Goal: Task Accomplishment & Management: Use online tool/utility

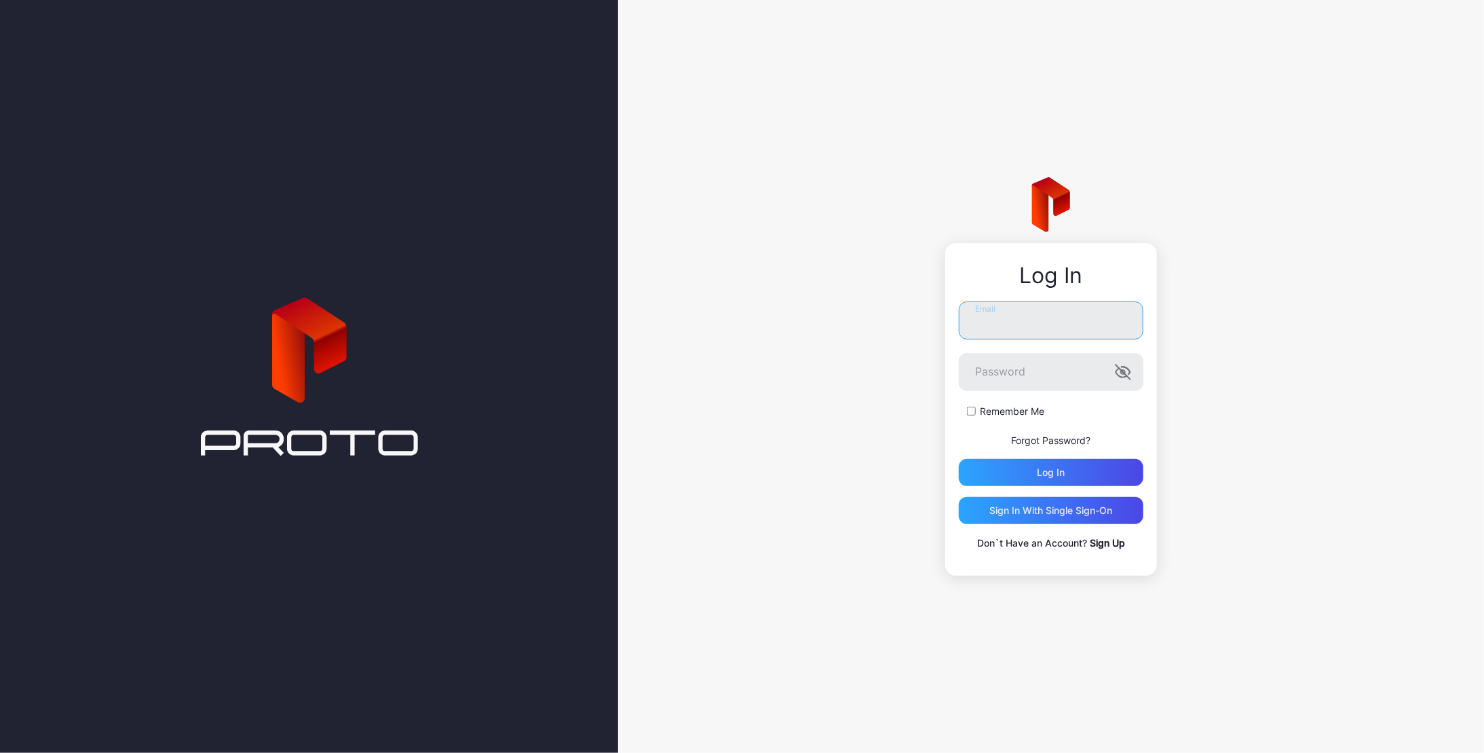
type input "**********"
click at [1038, 474] on div "Log in" at bounding box center [1052, 472] width 28 height 11
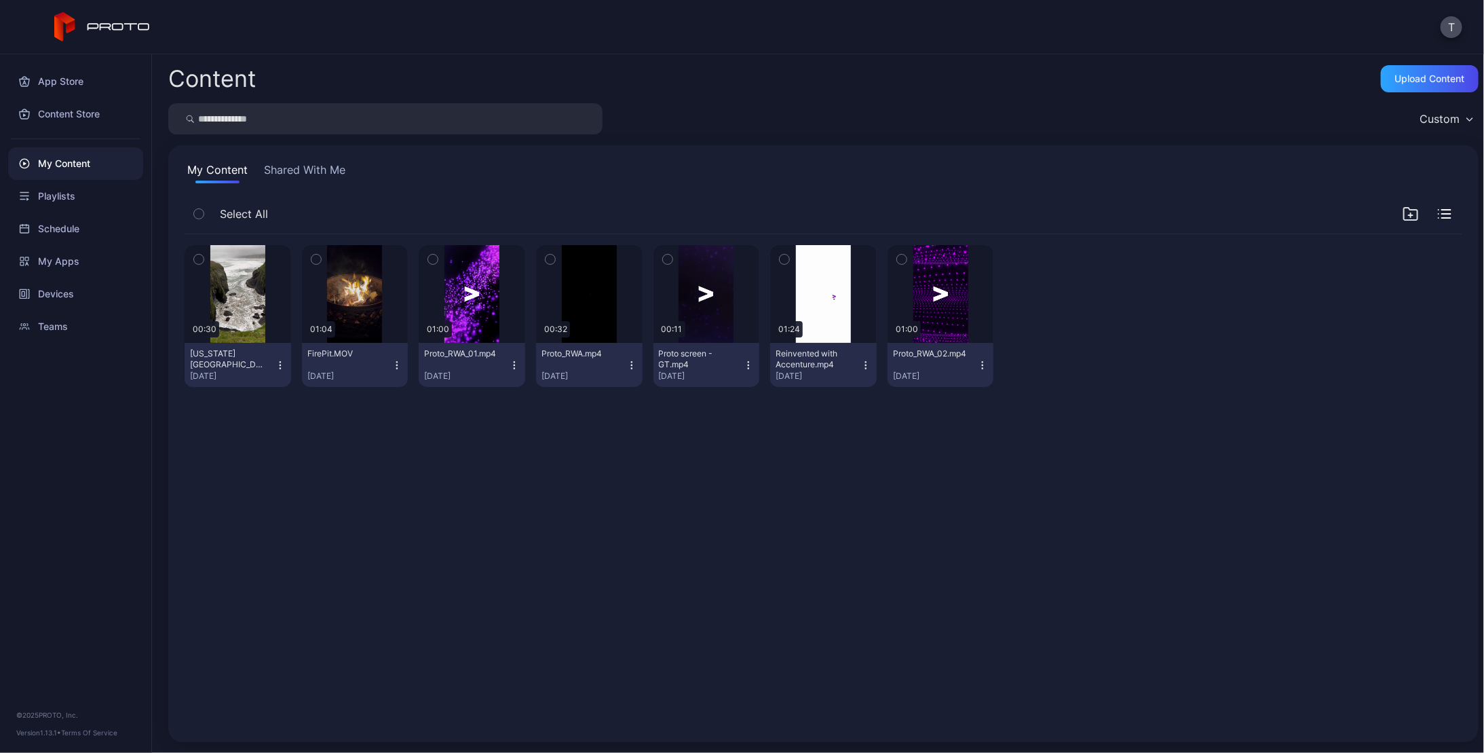
click at [734, 79] on div "Content Upload Content" at bounding box center [823, 78] width 1310 height 27
click at [58, 290] on div "Devices" at bounding box center [75, 294] width 135 height 33
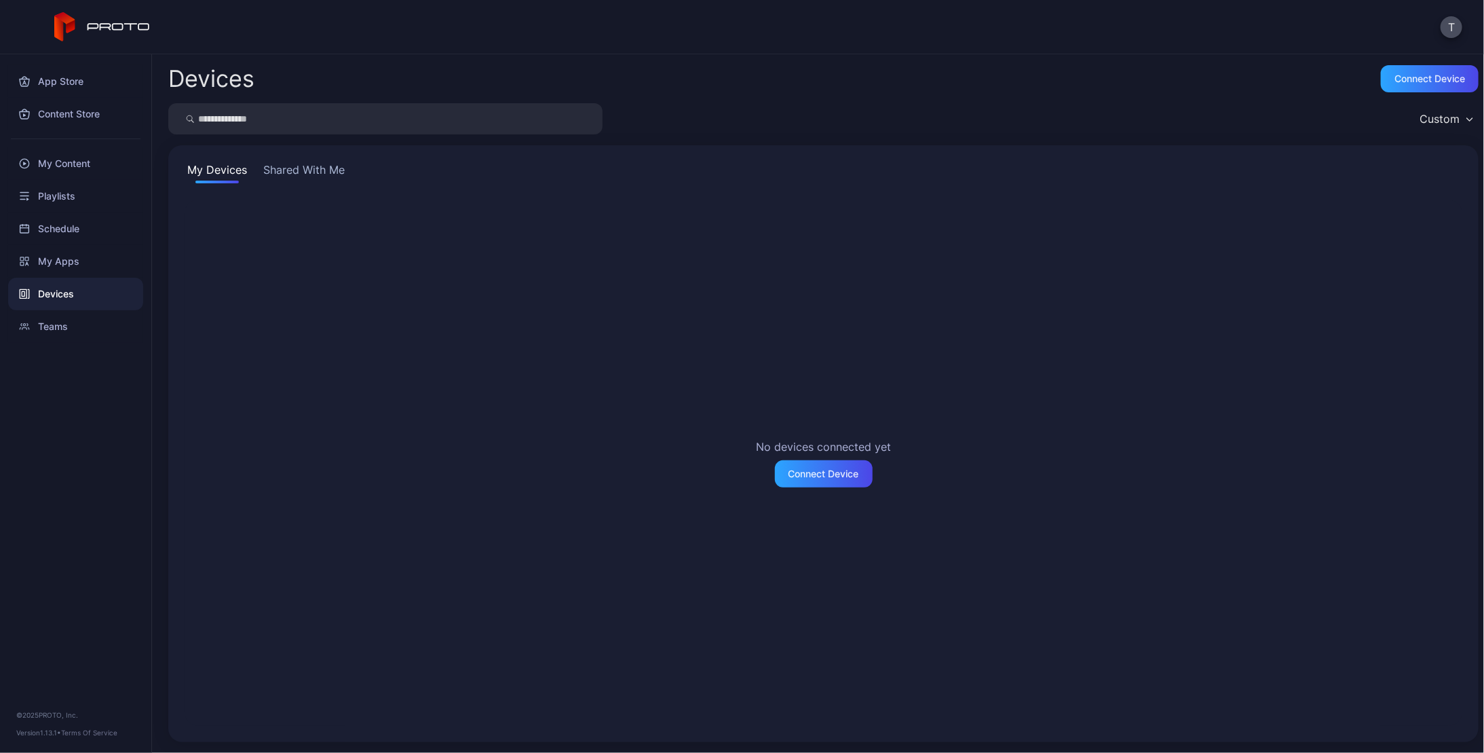
click at [449, 311] on div "No devices connected yet Connect Device" at bounding box center [824, 463] width 1278 height 526
click at [803, 466] on div "Connect Device" at bounding box center [824, 473] width 98 height 27
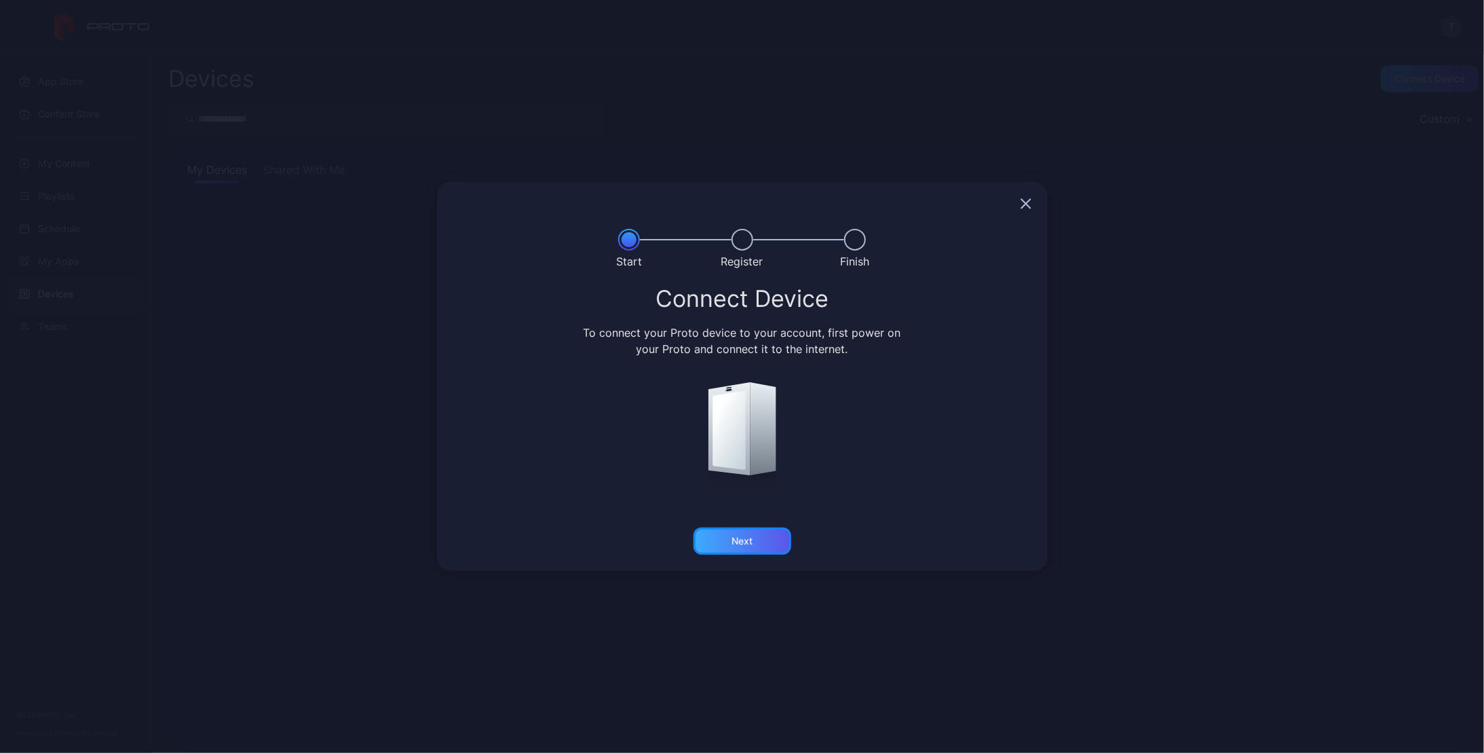
click at [751, 539] on div "Next" at bounding box center [742, 540] width 21 height 11
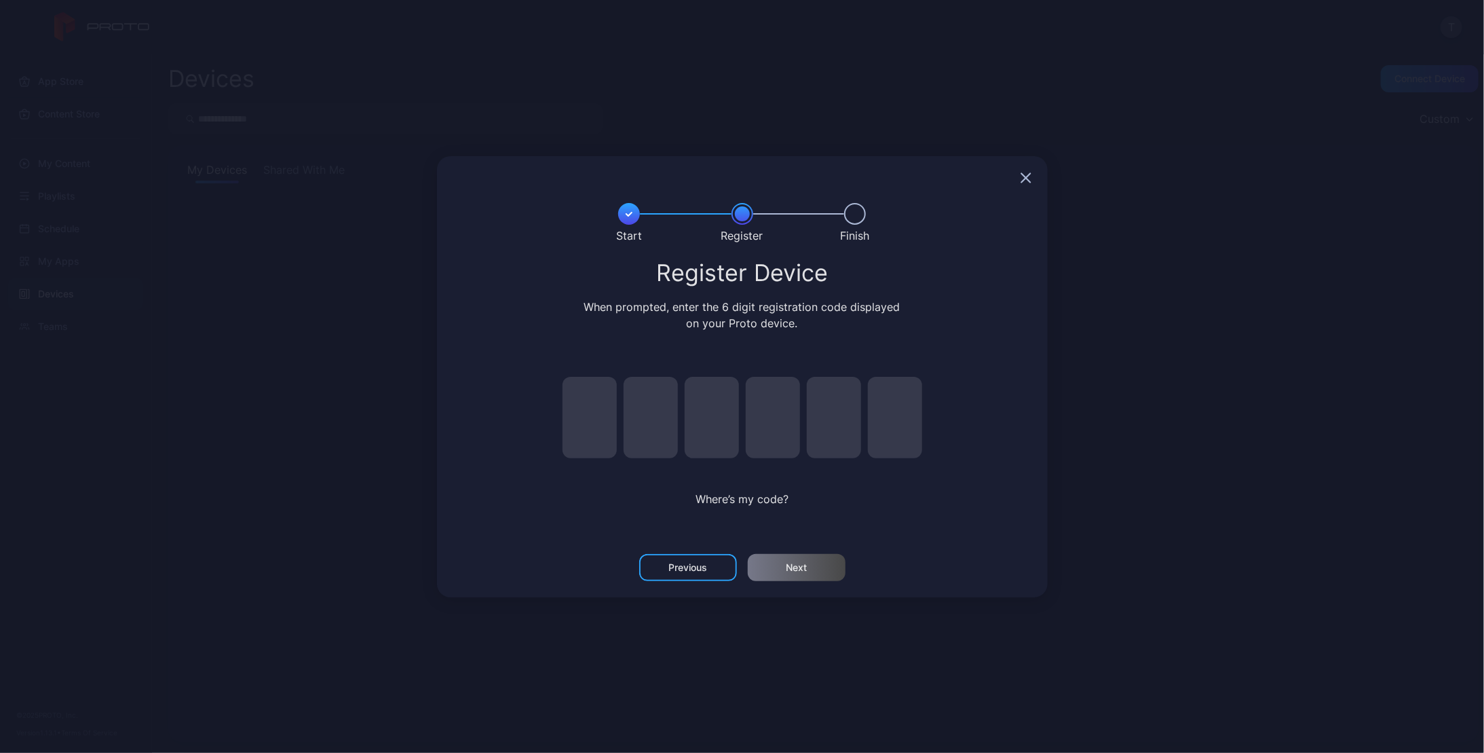
click at [1021, 181] on icon "button" at bounding box center [1025, 177] width 9 height 9
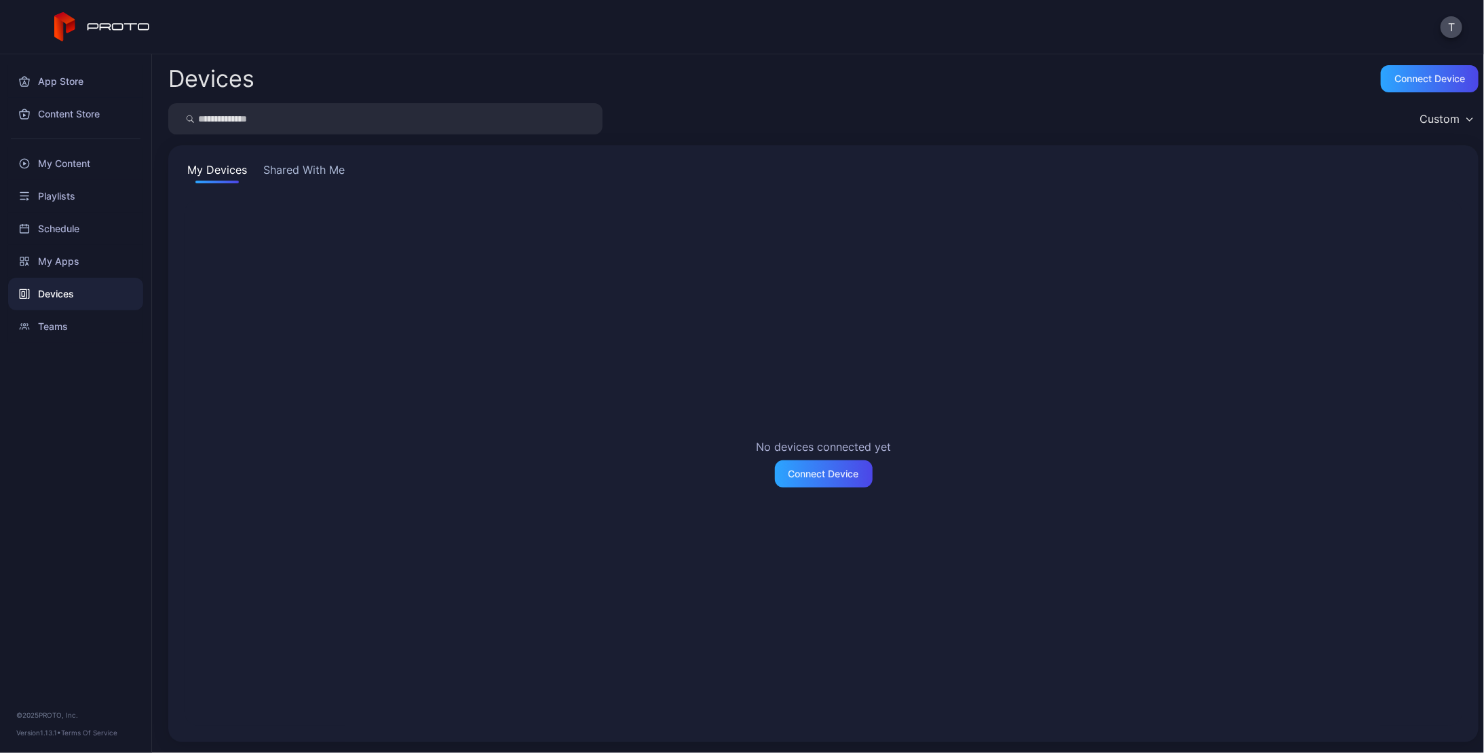
click at [303, 212] on div "No devices connected yet Connect Device" at bounding box center [824, 463] width 1278 height 526
click at [286, 267] on div "No devices connected yet Connect Device" at bounding box center [824, 463] width 1278 height 526
